Goal: Task Accomplishment & Management: Manage account settings

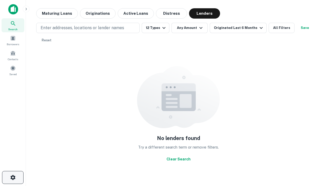
click at [13, 178] on icon "button" at bounding box center [13, 178] width 6 height 6
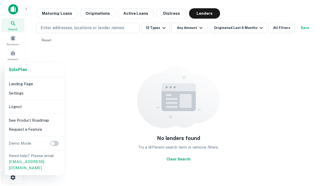
click at [34, 107] on li "Logout" at bounding box center [34, 106] width 55 height 9
